Goal: Information Seeking & Learning: Learn about a topic

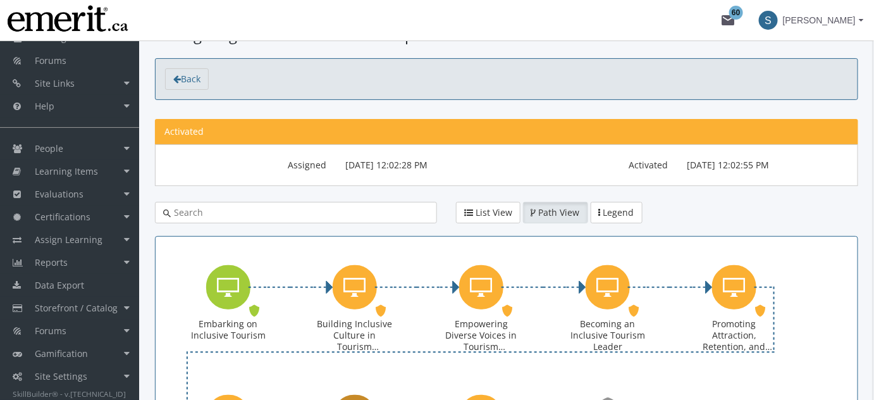
scroll to position [153, 0]
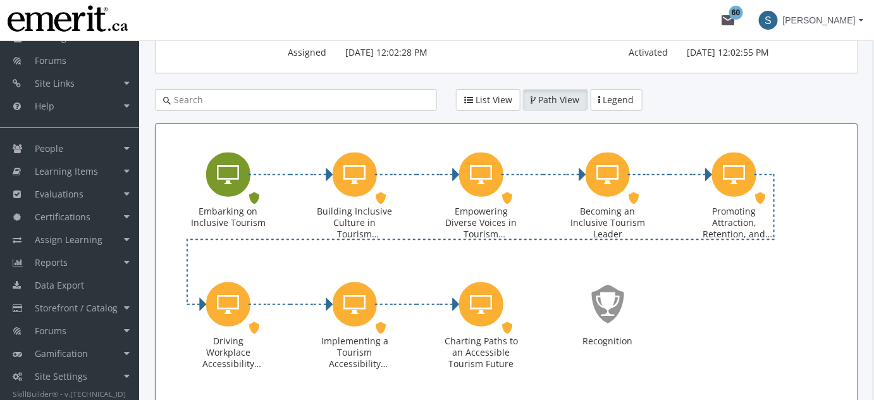
click at [231, 184] on icon "Embarking on Inclusive Tourism" at bounding box center [228, 174] width 22 height 25
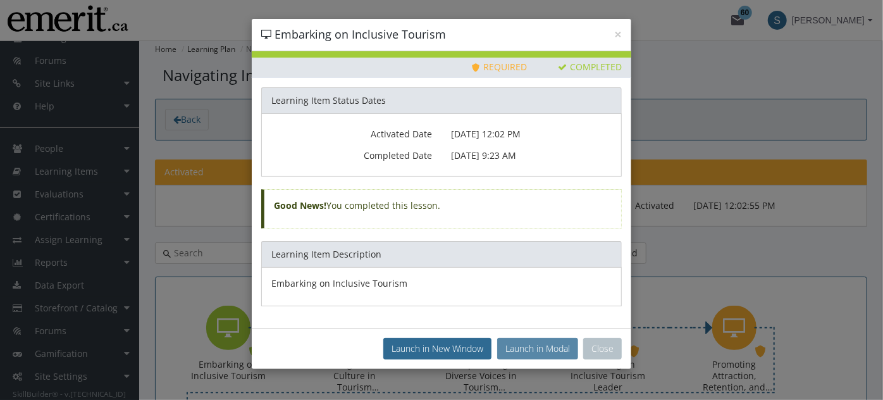
click at [532, 345] on button "Launch in Modal" at bounding box center [537, 348] width 81 height 21
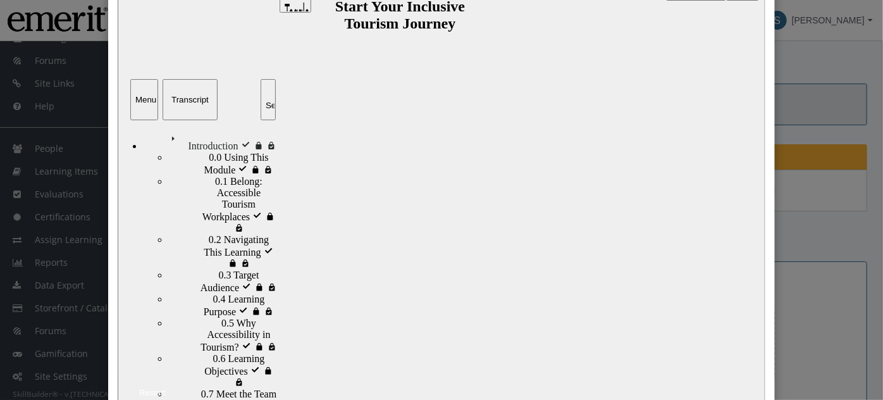
scroll to position [153, 0]
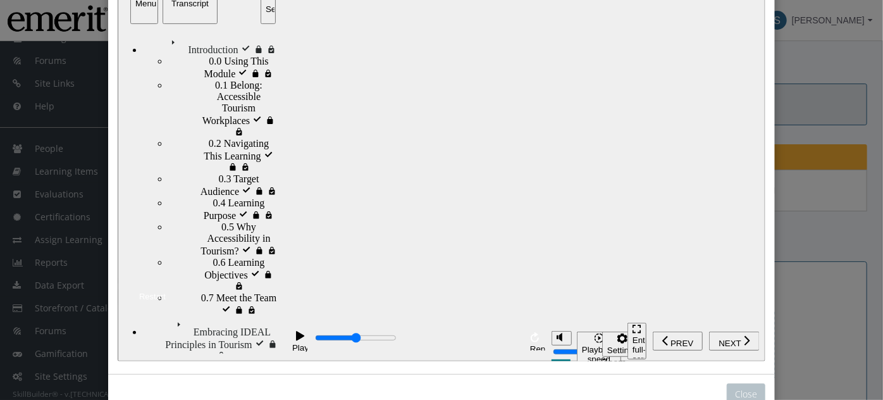
click at [165, 302] on div "Restart" at bounding box center [147, 296] width 35 height 9
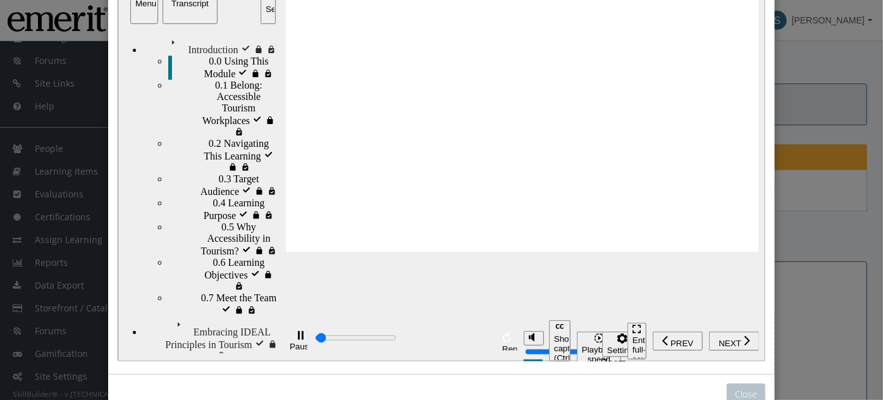
click at [297, 340] on icon "Pause (Ctrl+Alt+P)" at bounding box center [300, 335] width 6 height 9
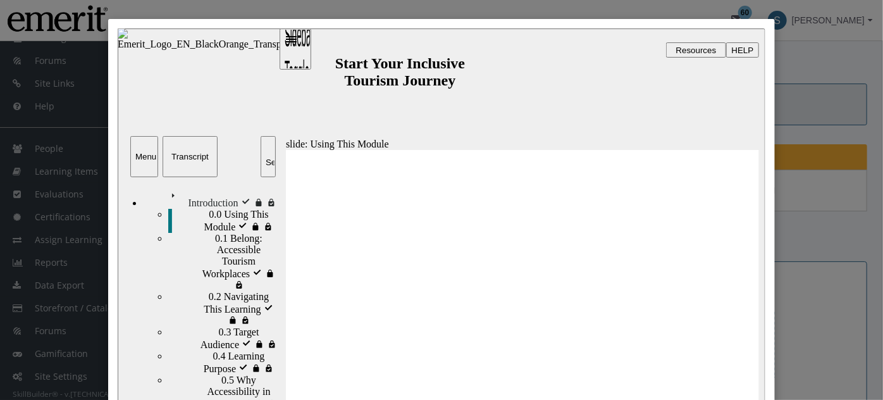
click at [214, 244] on span "0.1 Belong: Accessible Tourism Workplaces" at bounding box center [245, 255] width 63 height 46
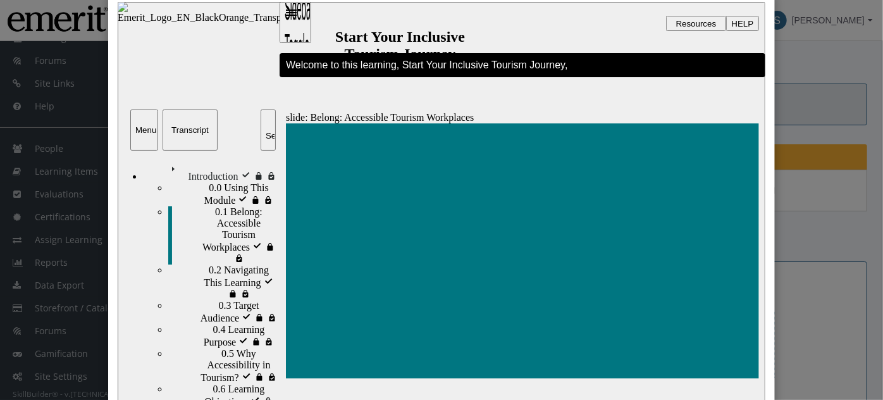
scroll to position [38, 0]
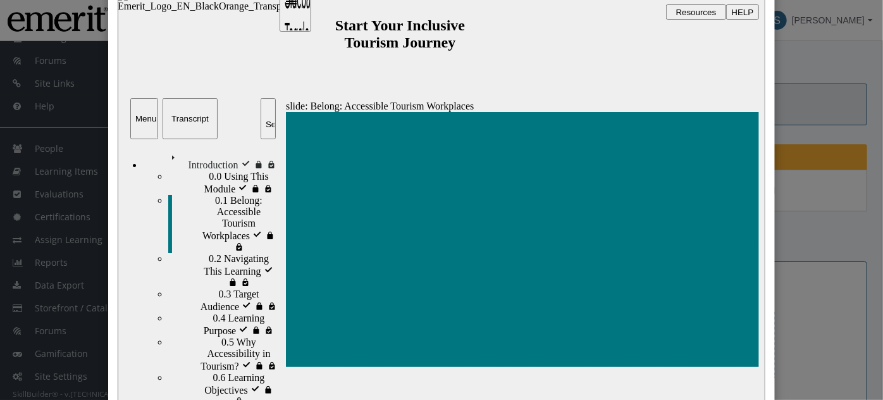
type input "9300"
